Goal: Task Accomplishment & Management: Use online tool/utility

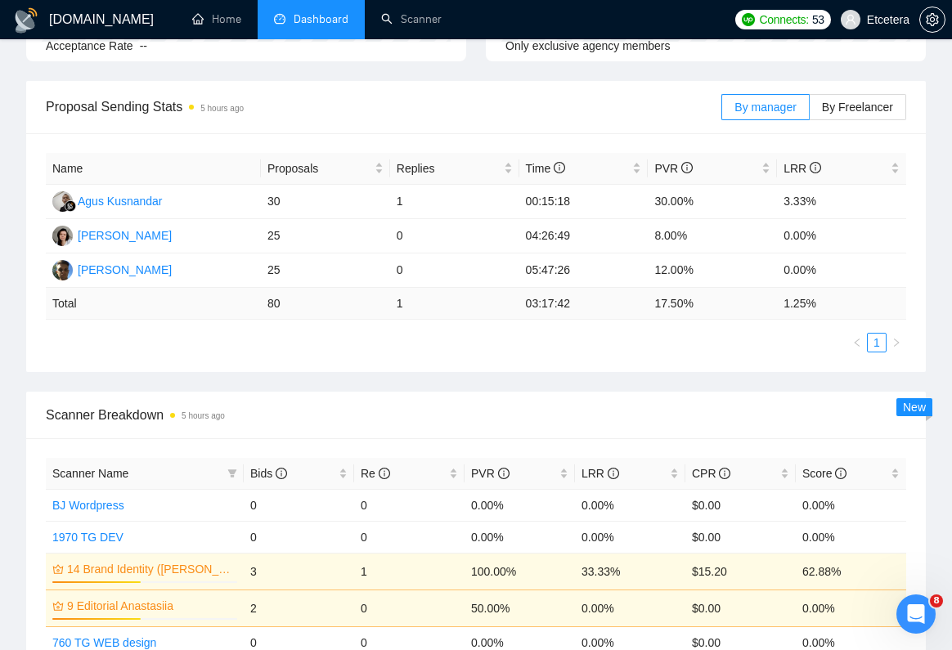
scroll to position [405, 0]
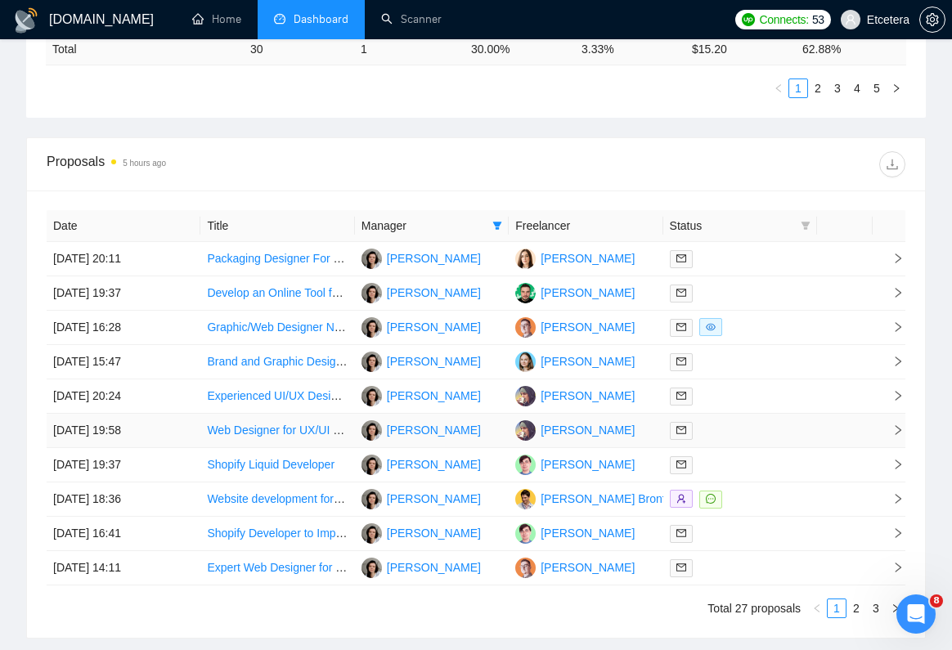
scroll to position [1031, 0]
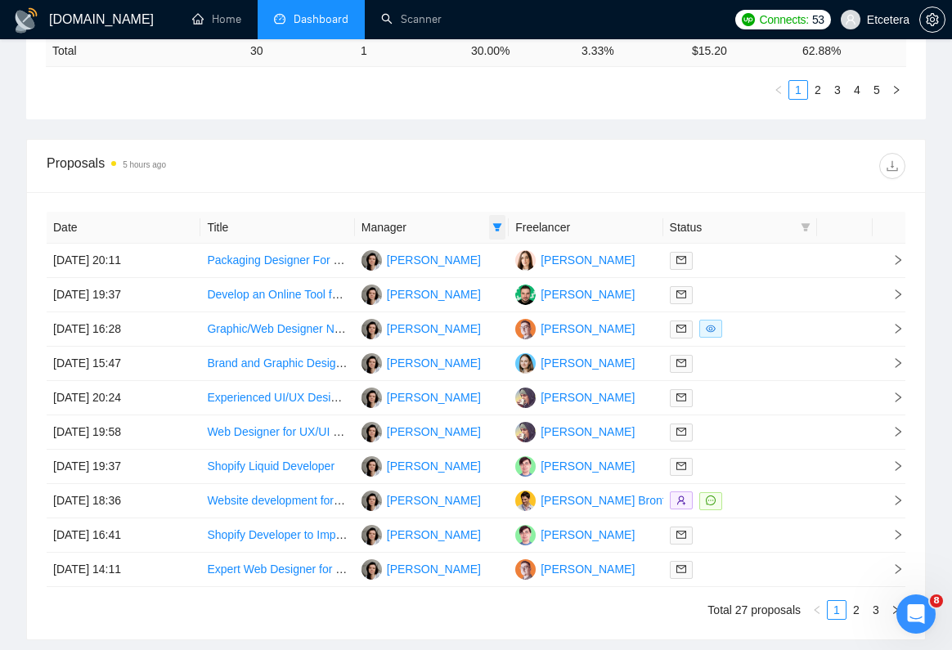
click at [496, 225] on icon "filter" at bounding box center [497, 227] width 9 height 8
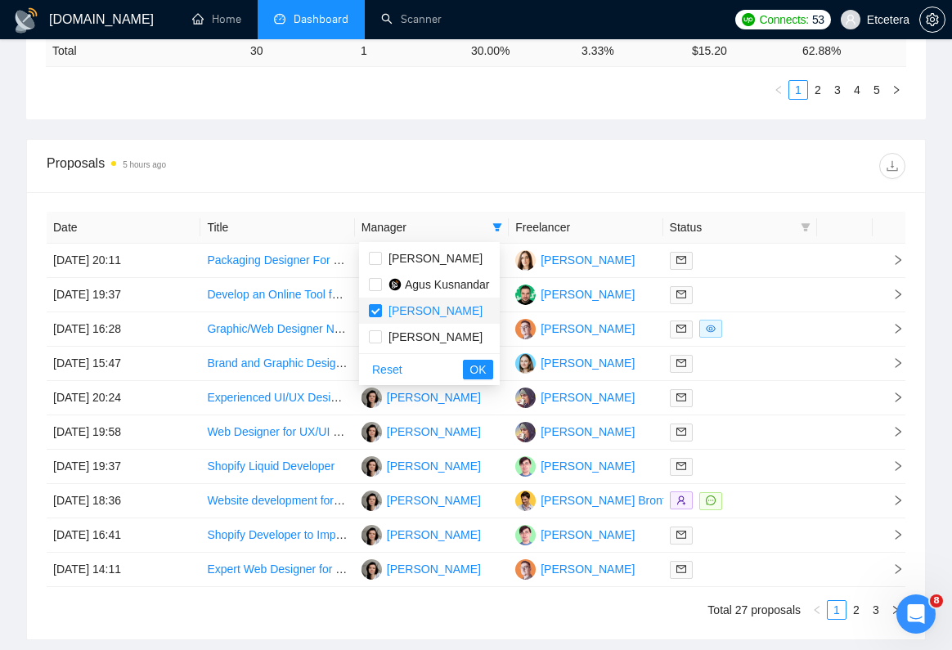
click at [402, 309] on span "[PERSON_NAME]" at bounding box center [436, 310] width 94 height 13
checkbox input "false"
click at [486, 368] on span "OK" at bounding box center [478, 370] width 16 height 18
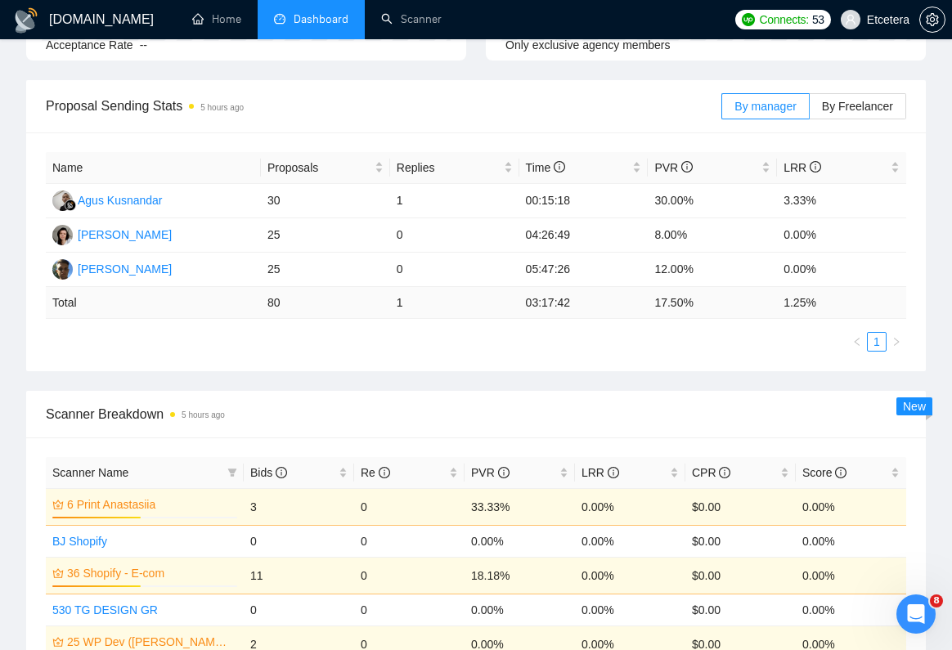
scroll to position [267, 0]
